Goal: Task Accomplishment & Management: Manage account settings

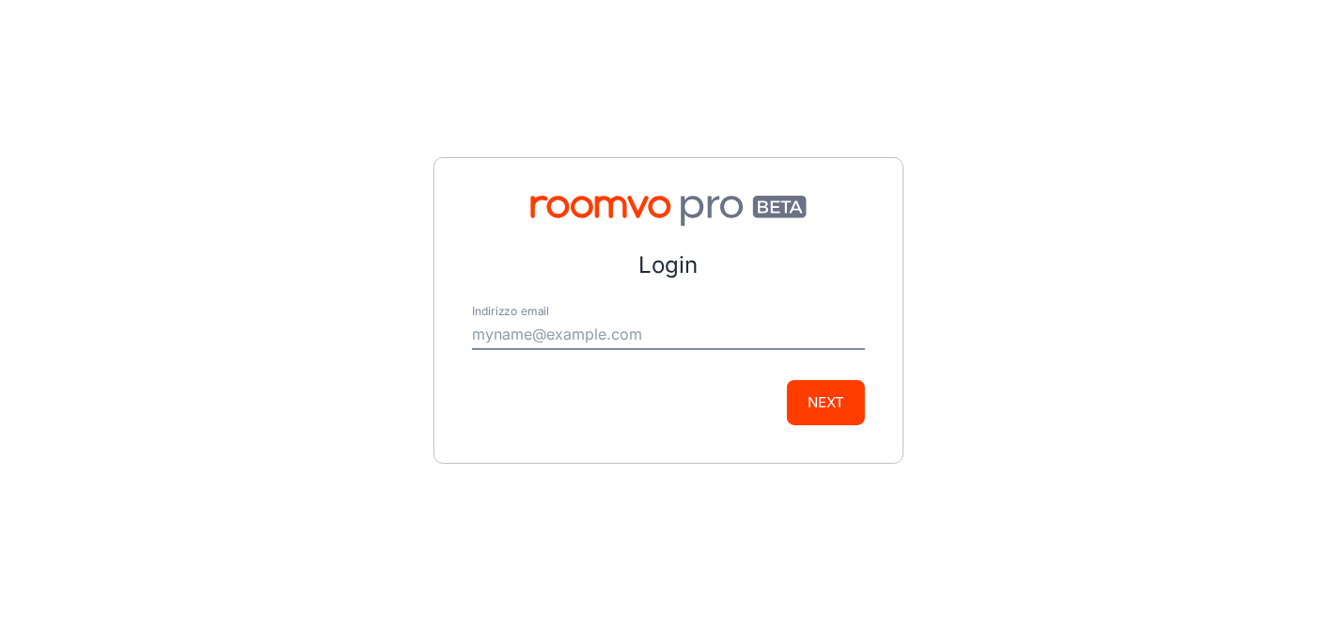
click at [576, 337] on input "Indirizzo email" at bounding box center [668, 335] width 393 height 30
click at [526, 369] on form "Login Indirizzo email Next" at bounding box center [668, 336] width 393 height 177
click at [519, 324] on input "Indirizzo email" at bounding box center [668, 335] width 393 height 30
type input "[PERSON_NAME][EMAIL_ADDRESS][DOMAIN_NAME]"
click at [820, 414] on button "Next" at bounding box center [826, 402] width 78 height 45
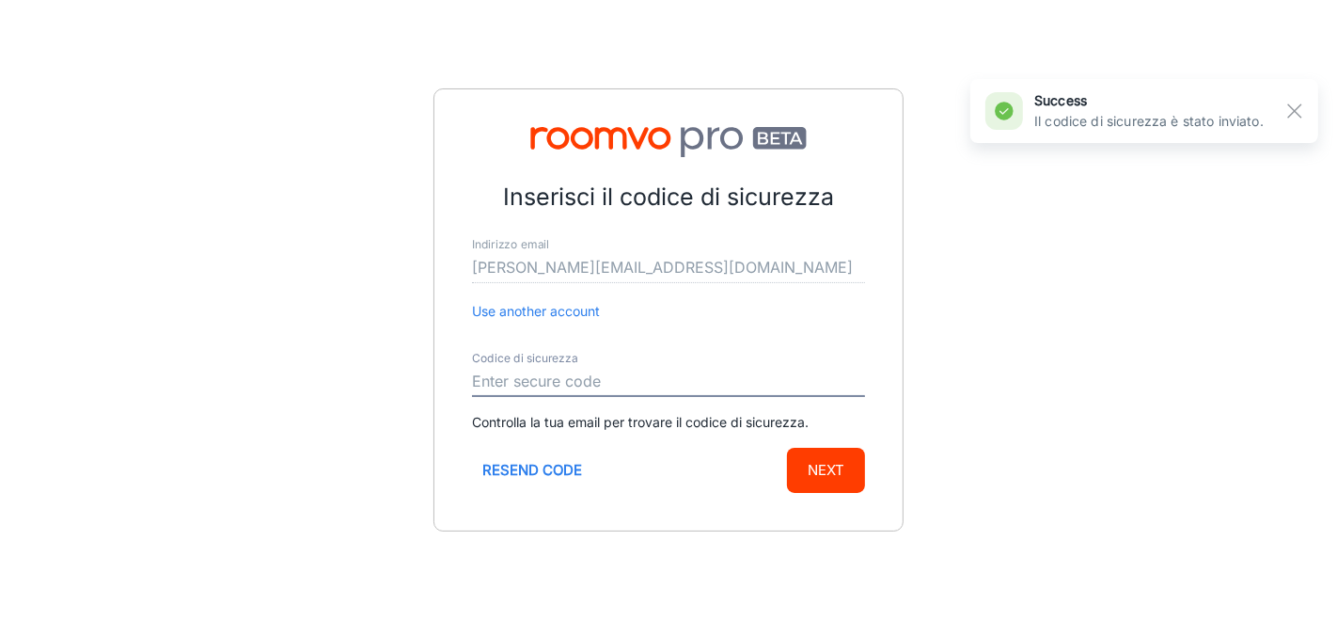
click at [559, 380] on input "Codice di sicurezza" at bounding box center [668, 382] width 393 height 30
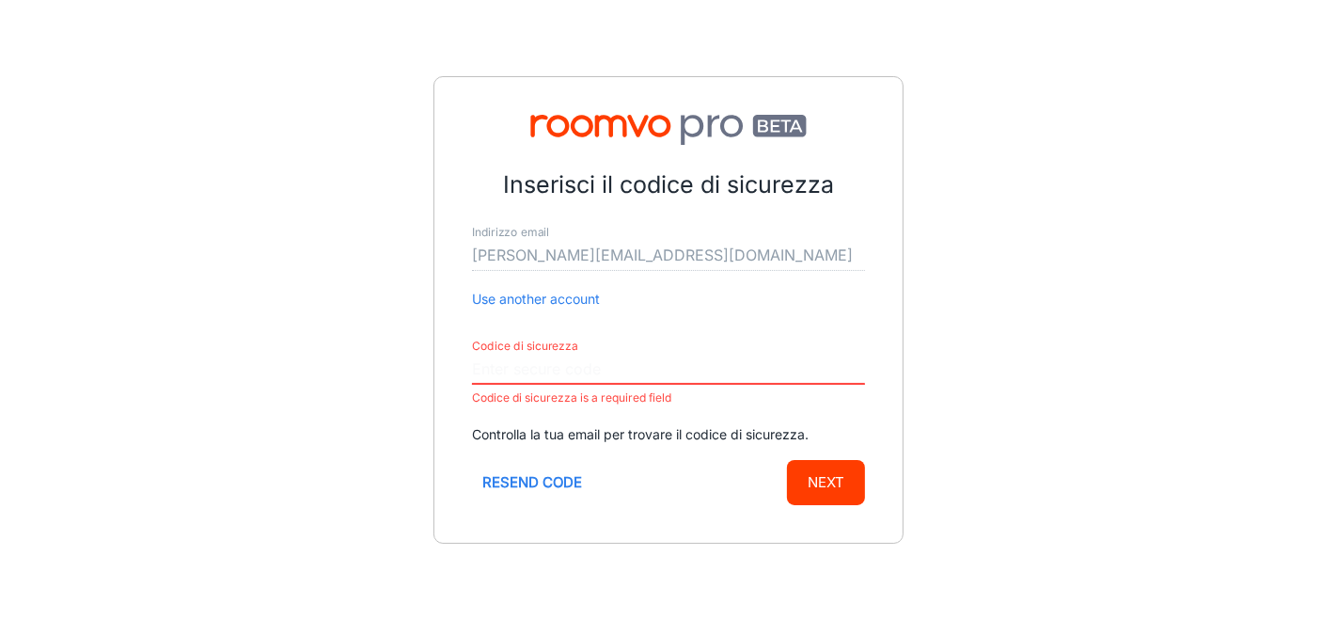
paste input "379137"
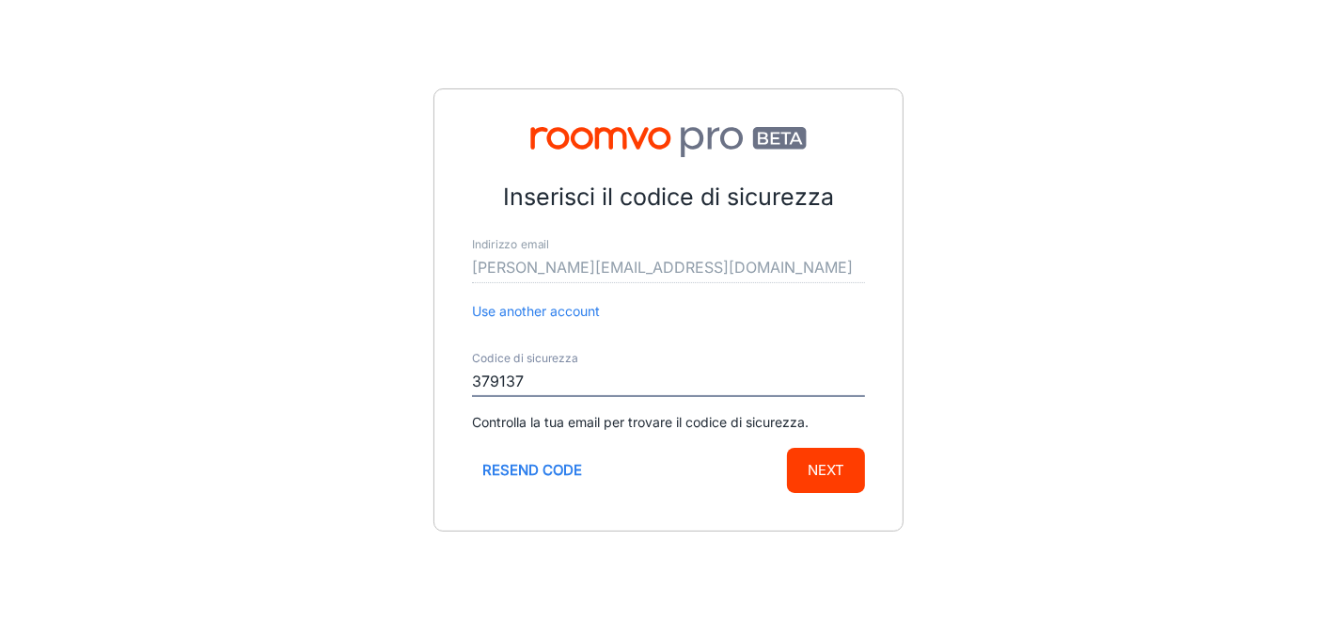
type input "379137"
click at [825, 467] on button "Next" at bounding box center [826, 470] width 78 height 45
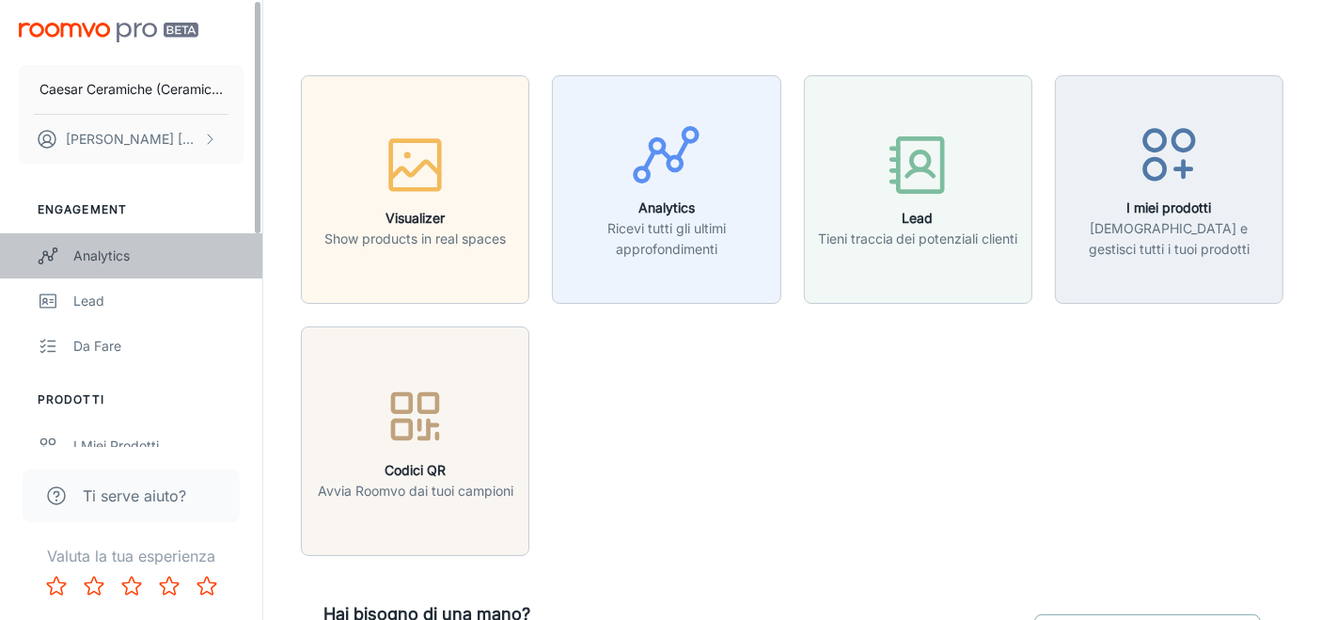
click at [99, 256] on div "Analytics" at bounding box center [158, 255] width 170 height 21
